Goal: Task Accomplishment & Management: Use online tool/utility

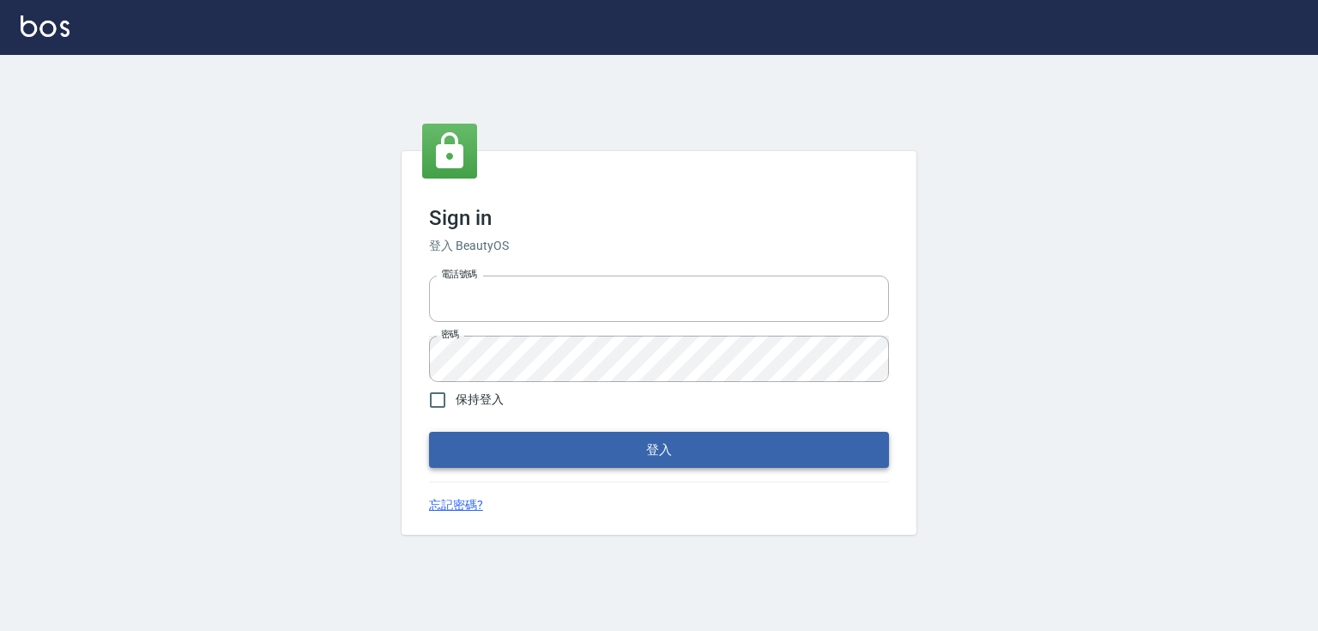
type input "5260381"
click at [516, 450] on button "登入" at bounding box center [659, 450] width 460 height 36
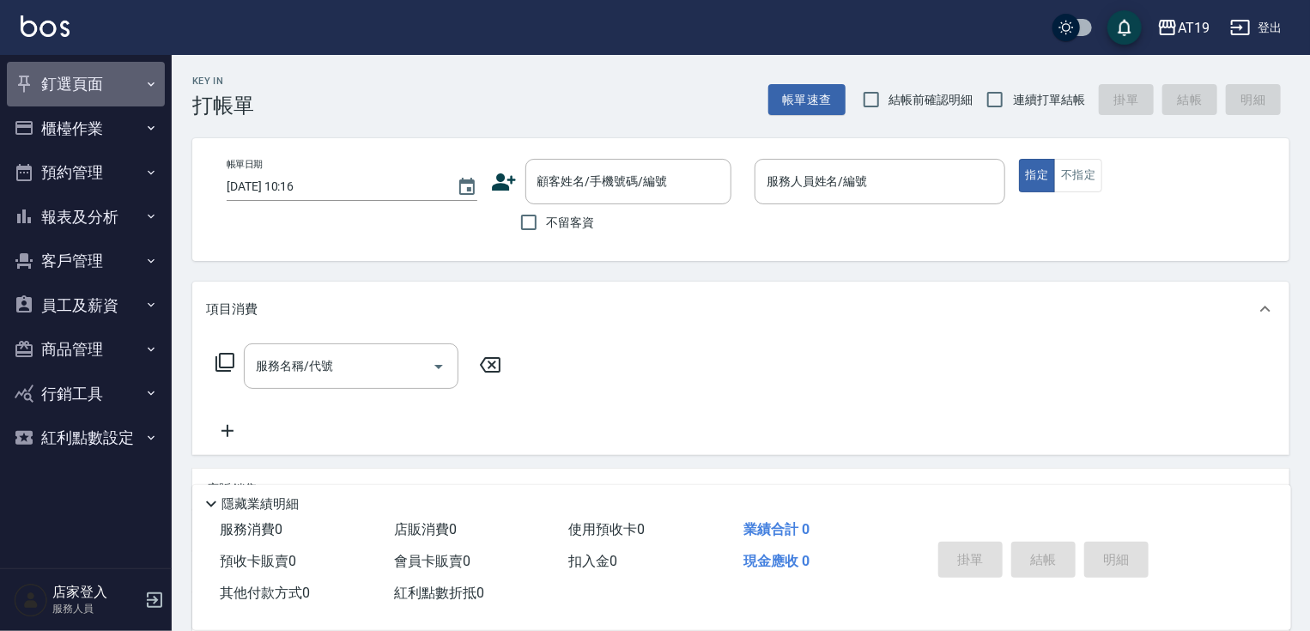
click at [94, 81] on button "釘選頁面" at bounding box center [86, 84] width 158 height 45
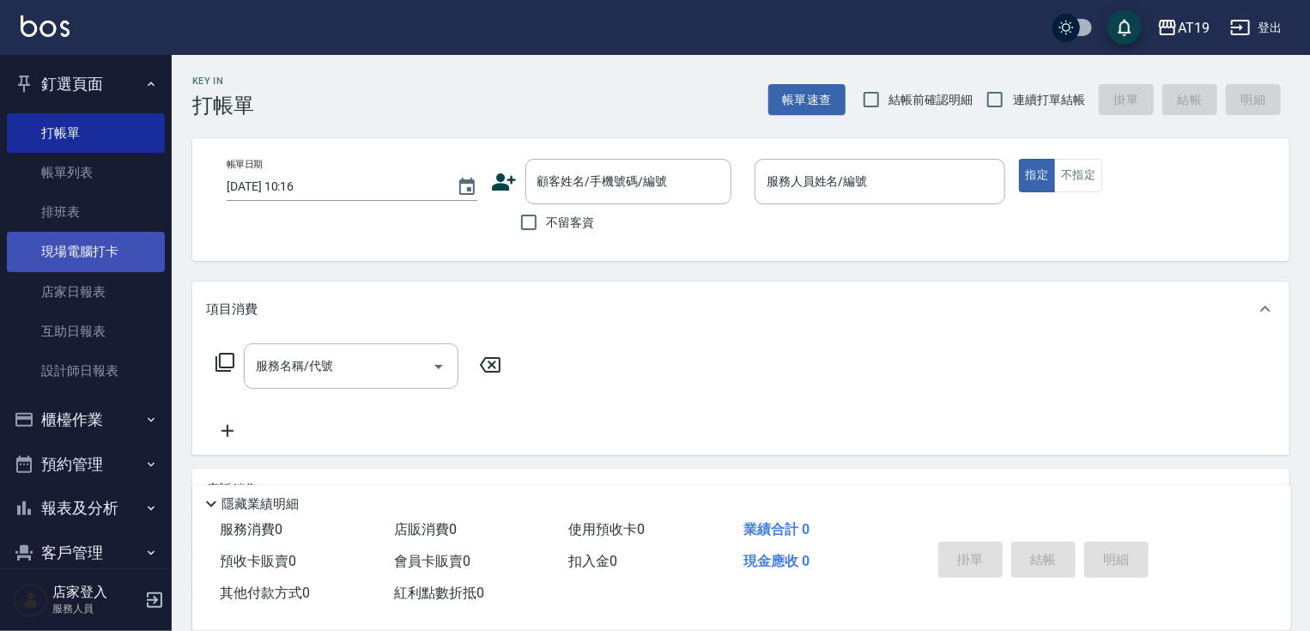
click at [103, 252] on link "現場電腦打卡" at bounding box center [86, 251] width 158 height 39
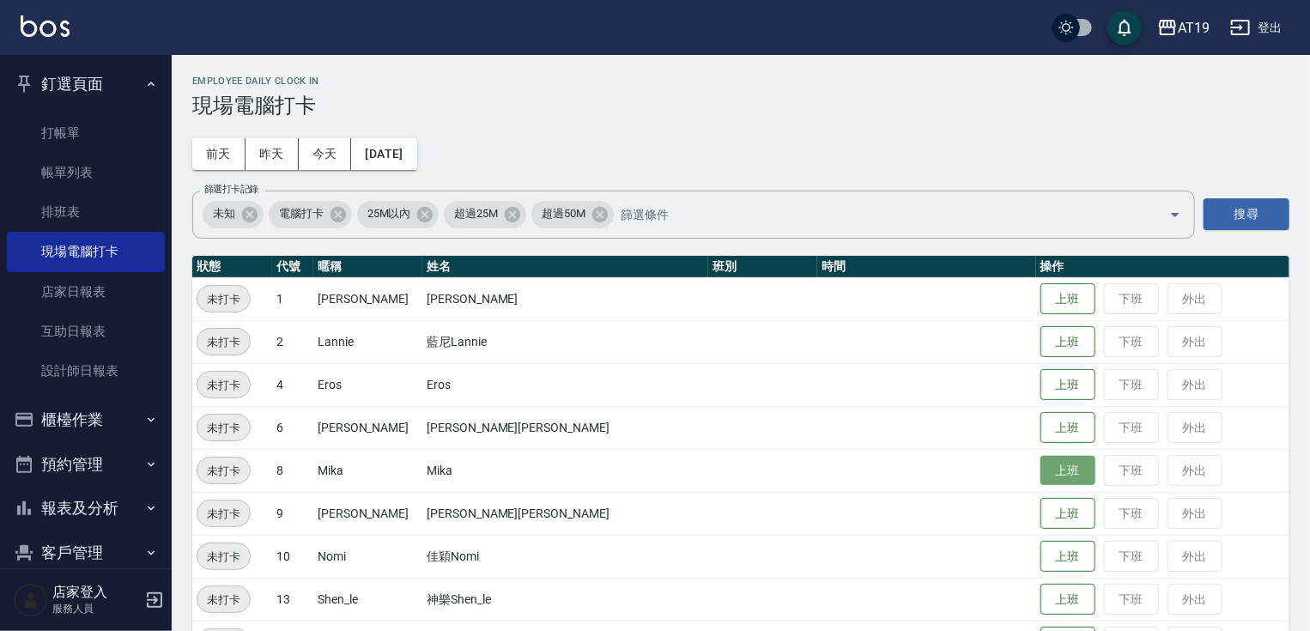
click at [1040, 478] on button "上班" at bounding box center [1067, 471] width 55 height 30
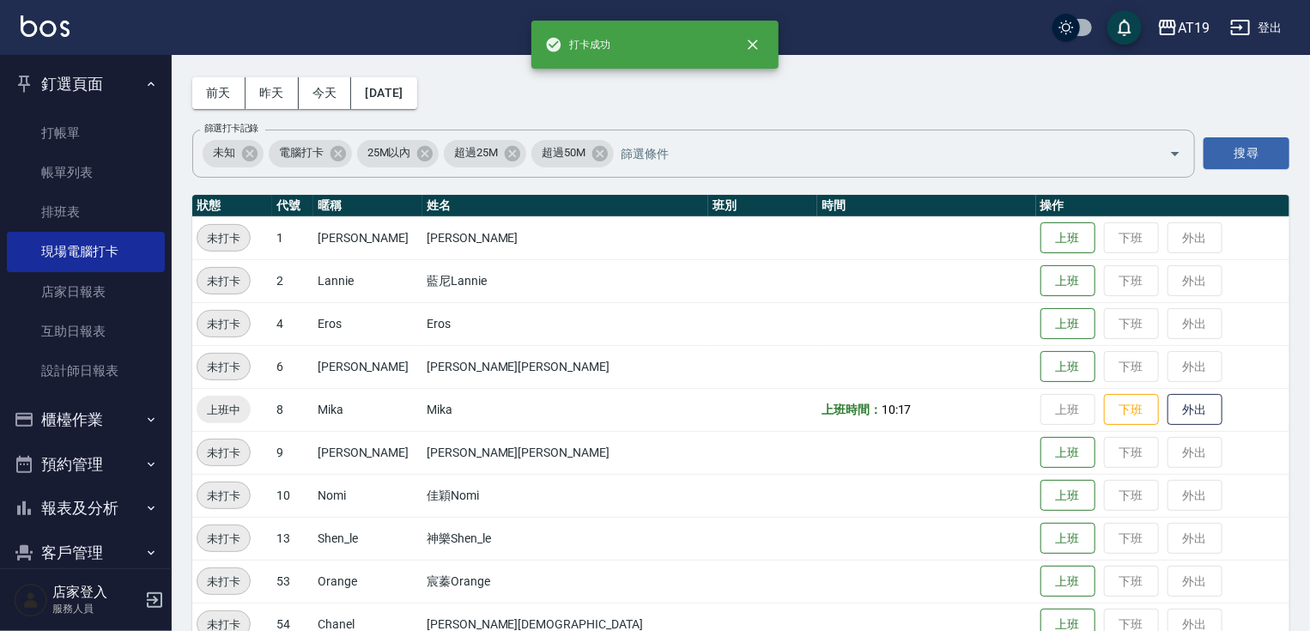
scroll to position [139, 0]
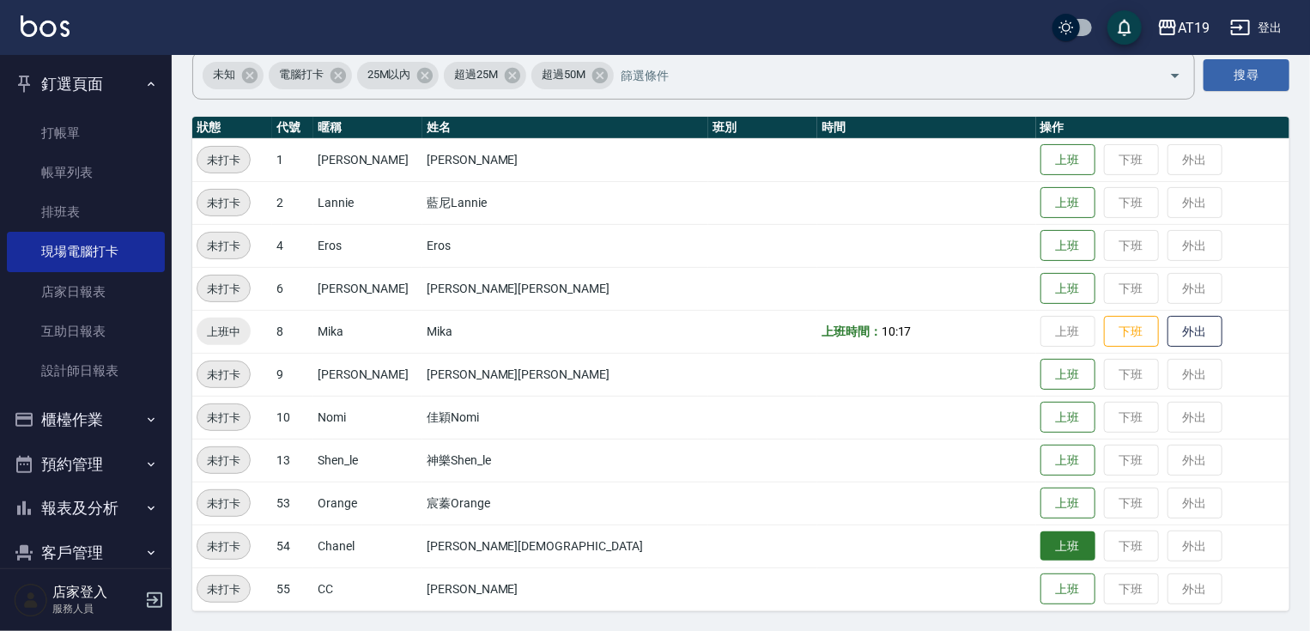
click at [1040, 540] on button "上班" at bounding box center [1067, 546] width 55 height 30
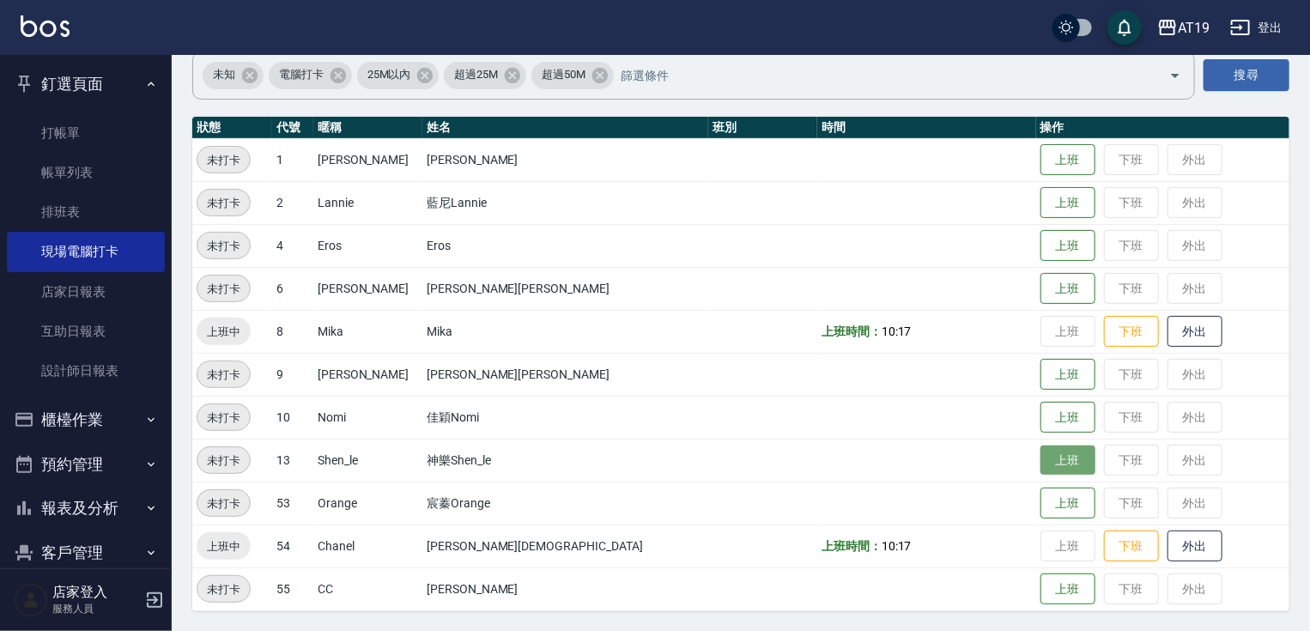
click at [1040, 457] on button "上班" at bounding box center [1067, 460] width 55 height 30
click at [1040, 495] on button "上班" at bounding box center [1067, 503] width 55 height 30
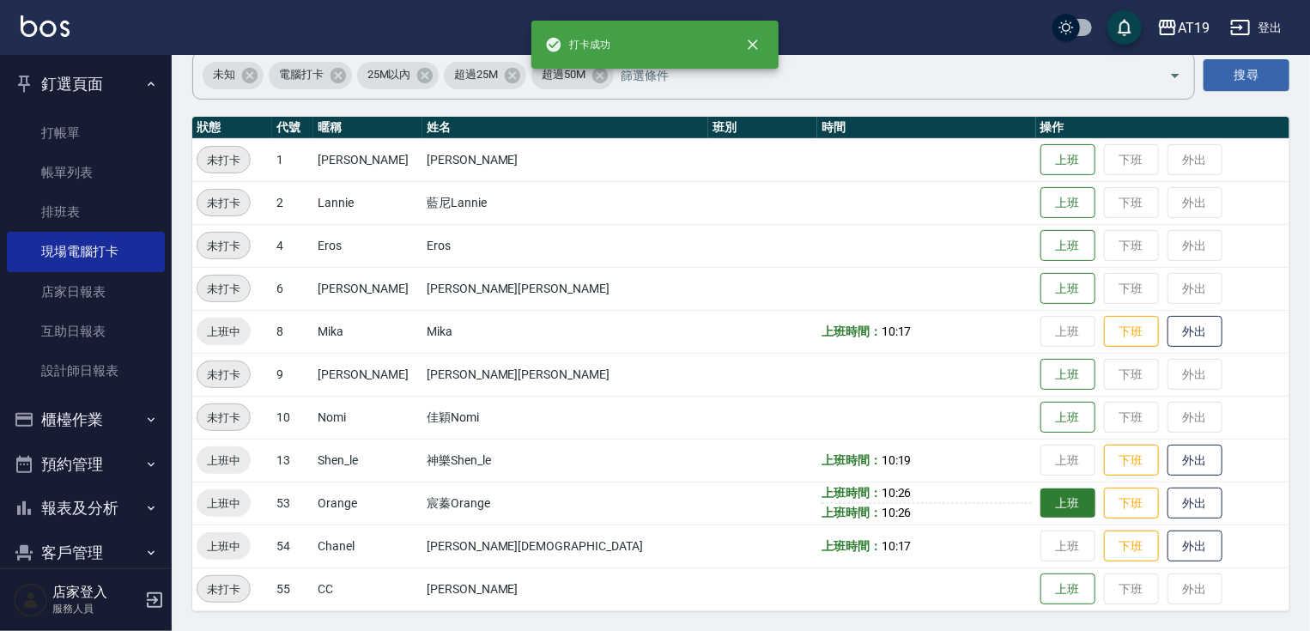
click at [1036, 495] on td "上班 下班 外出" at bounding box center [1162, 502] width 253 height 43
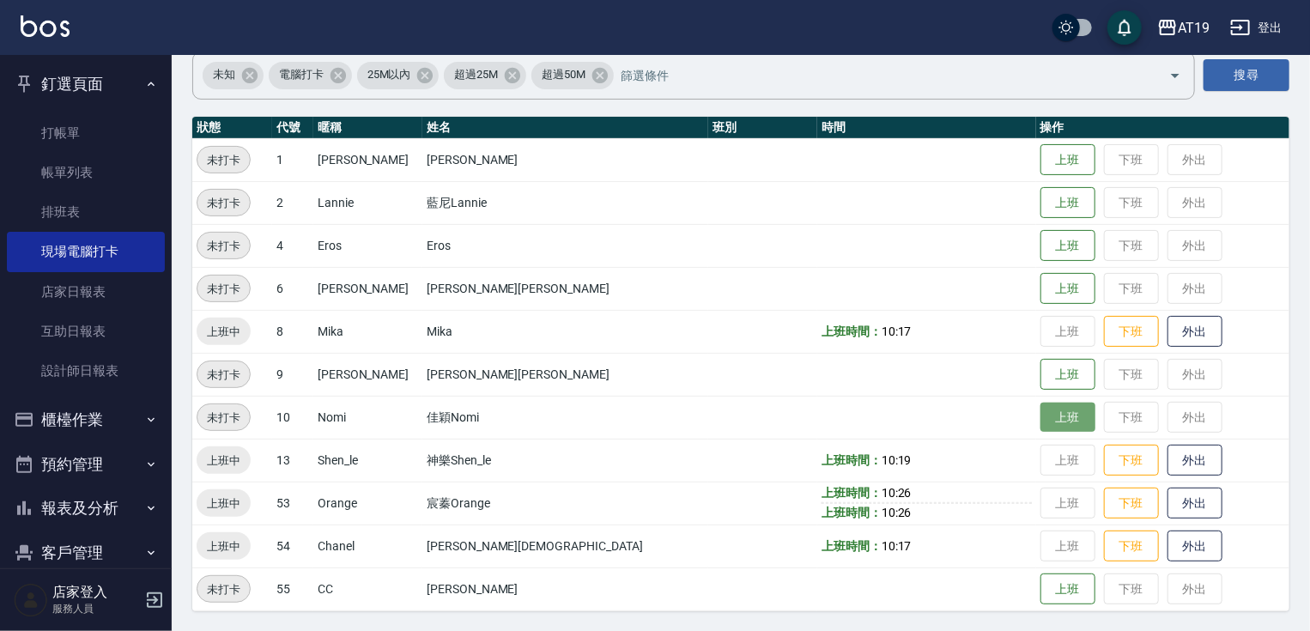
click at [1040, 418] on button "上班" at bounding box center [1067, 417] width 55 height 30
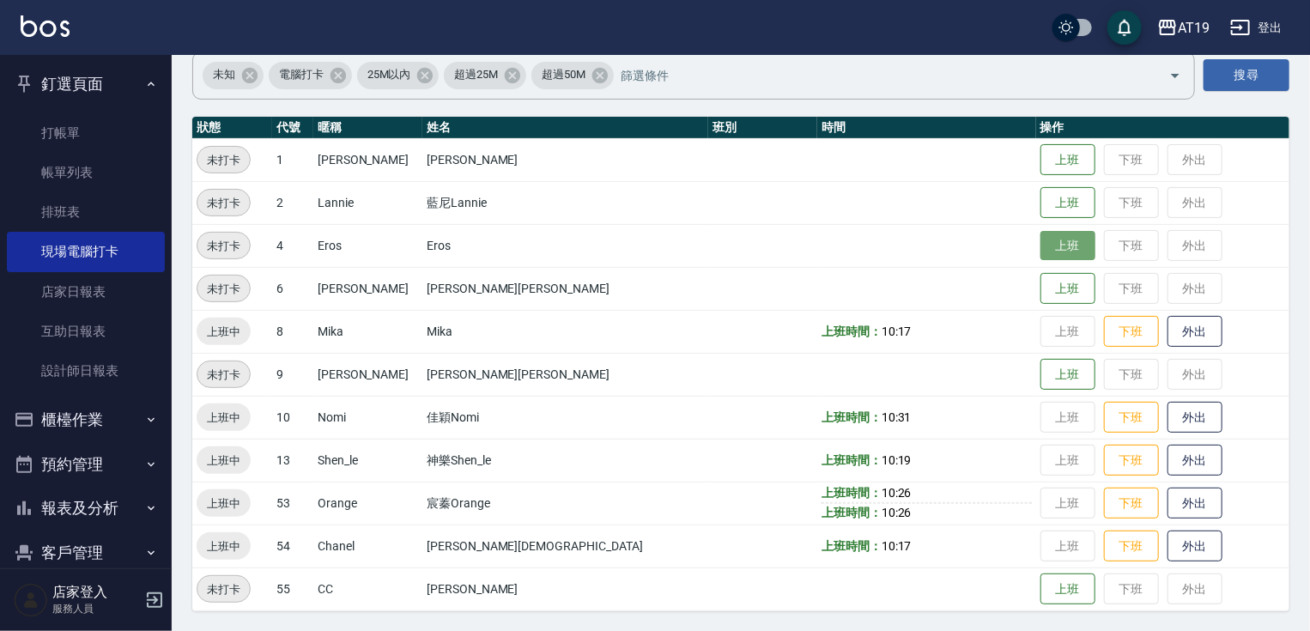
click at [1040, 240] on button "上班" at bounding box center [1067, 246] width 55 height 30
click at [1040, 297] on button "上班" at bounding box center [1067, 289] width 55 height 30
